Goal: Check status: Check status

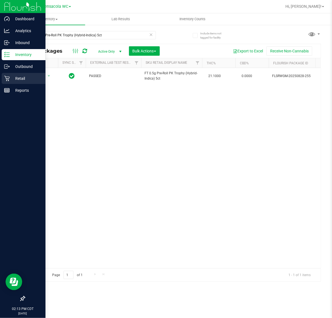
click at [18, 77] on p "Retail" at bounding box center [26, 78] width 33 height 7
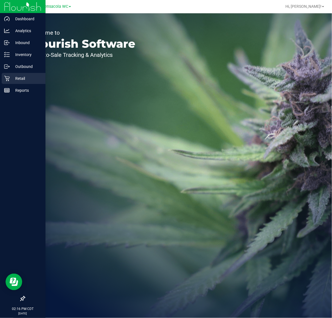
click at [19, 80] on p "Retail" at bounding box center [26, 78] width 33 height 7
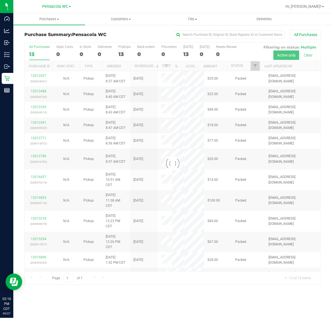
click at [255, 67] on div at bounding box center [173, 164] width 296 height 242
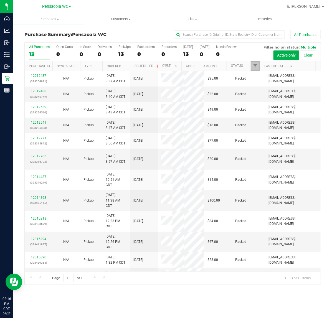
click at [255, 67] on span "Filter" at bounding box center [255, 66] width 4 height 4
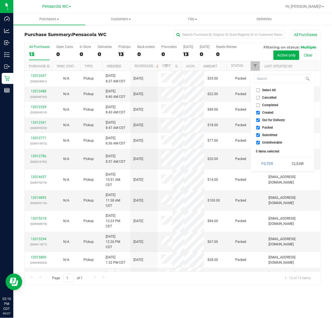
click at [258, 89] on input "Select All" at bounding box center [258, 91] width 4 height 4
checkbox input "true"
click at [258, 89] on input "Select All" at bounding box center [258, 91] width 4 height 4
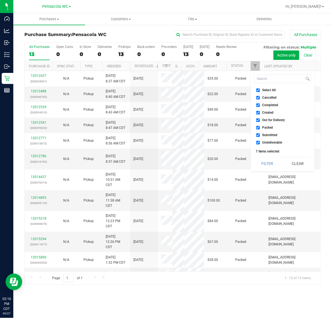
checkbox input "false"
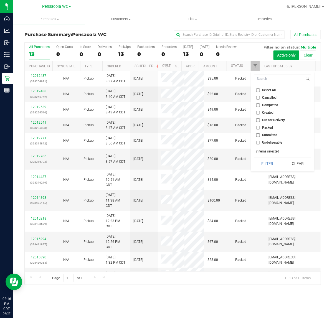
checkbox input "false"
click at [257, 137] on input "Submitted" at bounding box center [258, 135] width 4 height 4
checkbox input "true"
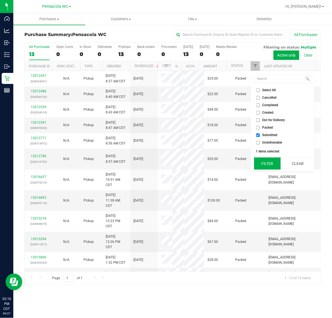
click at [264, 164] on button "Filter" at bounding box center [267, 164] width 27 height 12
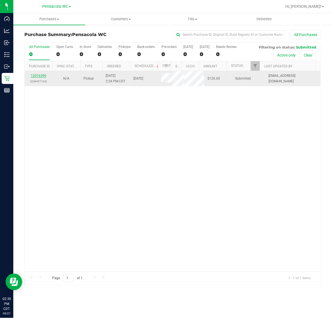
click at [42, 76] on link "12016399" at bounding box center [39, 76] width 16 height 4
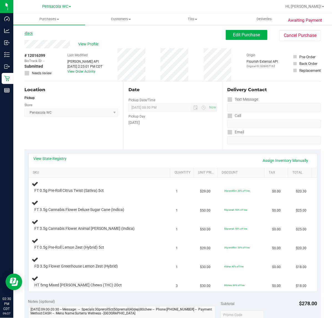
click at [31, 33] on link "Back" at bounding box center [28, 33] width 8 height 4
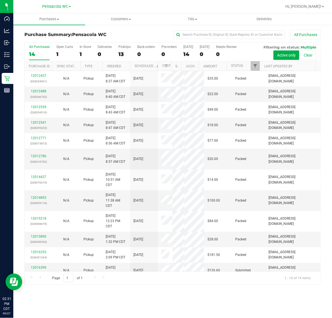
click at [255, 67] on span "Filter" at bounding box center [255, 66] width 4 height 4
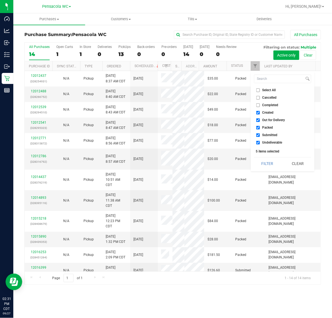
click at [267, 90] on span "Select All" at bounding box center [270, 90] width 14 height 3
click at [260, 90] on input "Select All" at bounding box center [258, 91] width 4 height 4
checkbox input "true"
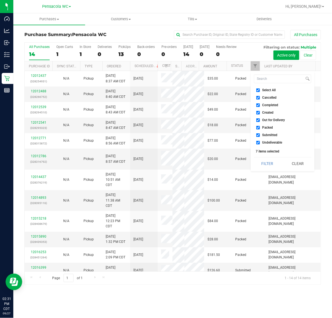
click at [259, 90] on input "Select All" at bounding box center [258, 91] width 4 height 4
checkbox input "false"
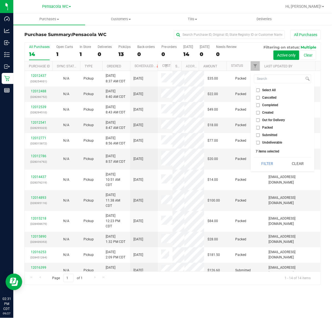
checkbox input "false"
click at [268, 136] on span "Submitted" at bounding box center [270, 134] width 15 height 3
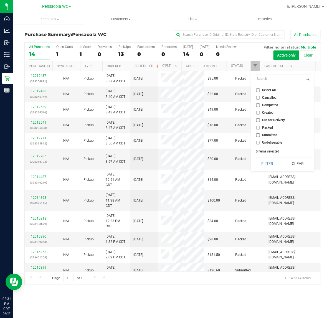
click at [260, 136] on input "Submitted" at bounding box center [258, 135] width 4 height 4
checkbox input "true"
click at [271, 160] on button "Filter" at bounding box center [267, 164] width 27 height 12
